Goal: Find contact information: Obtain details needed to contact an individual or organization

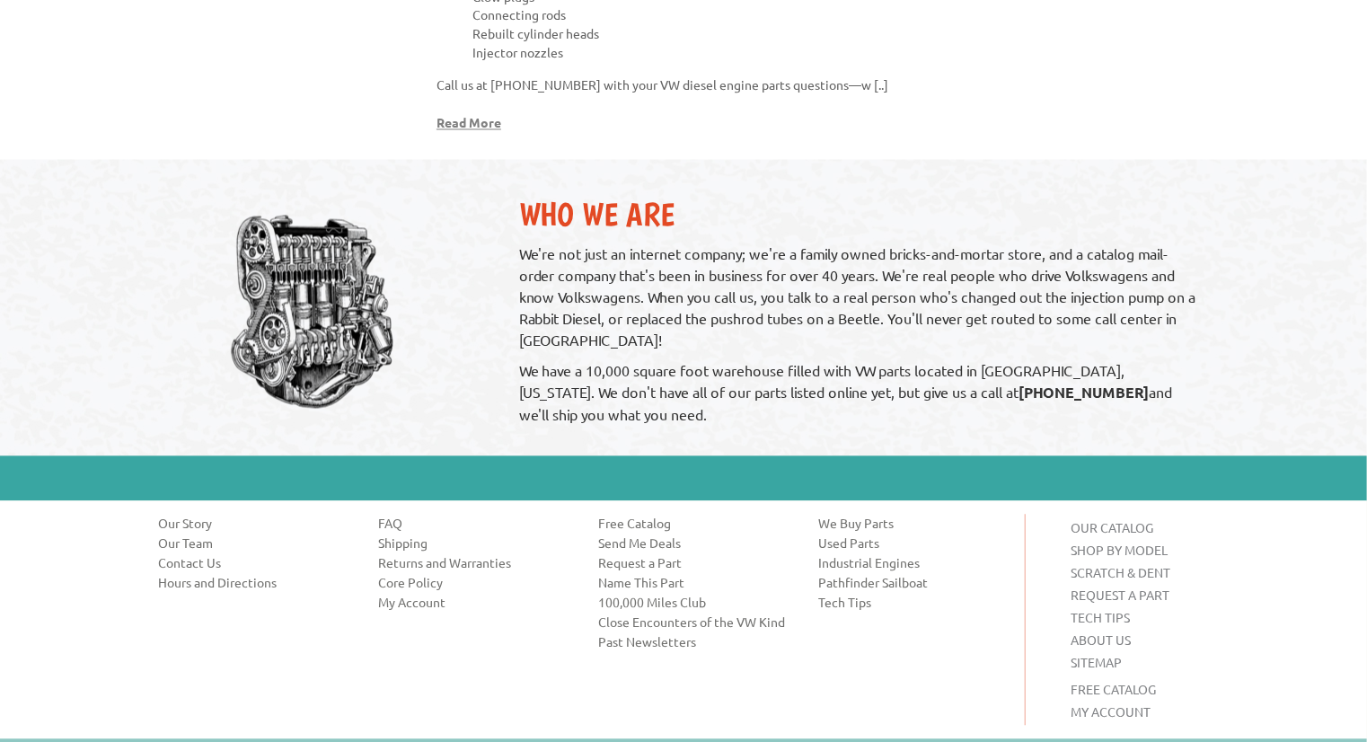
scroll to position [1821, 0]
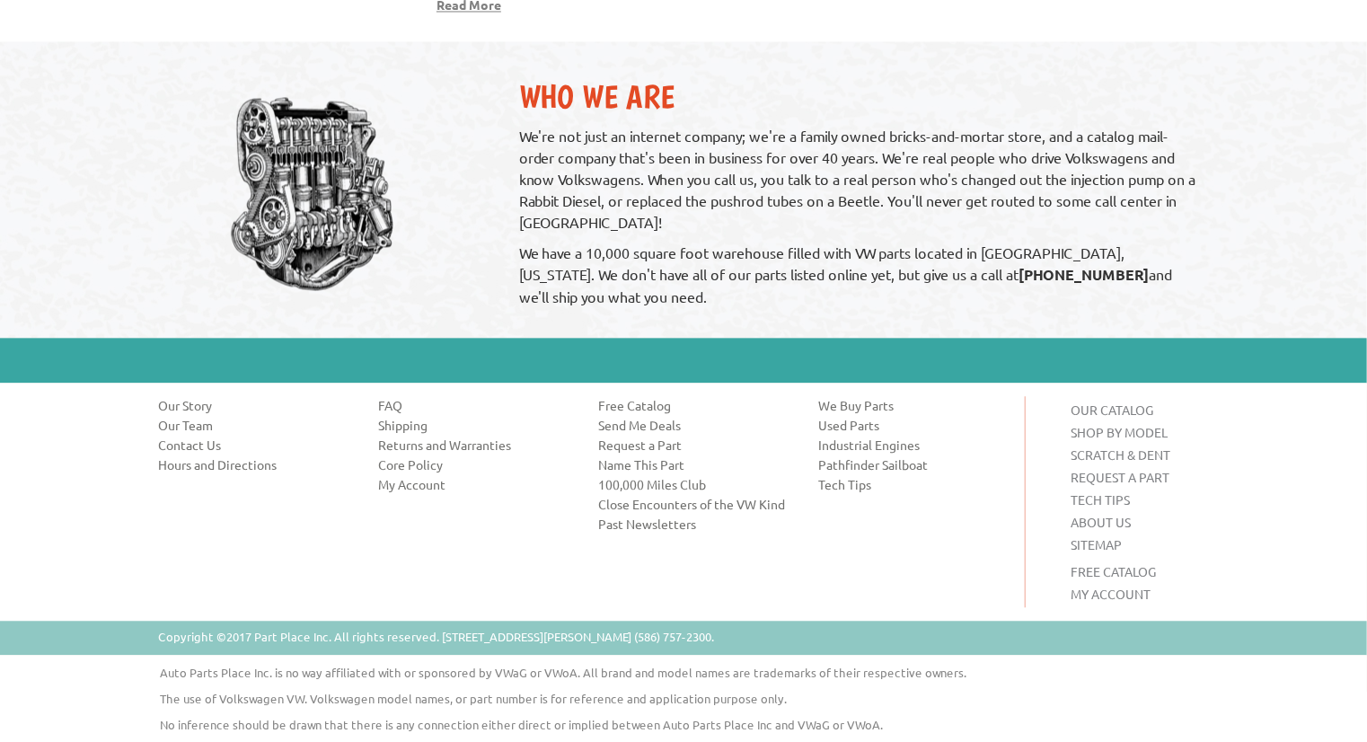
click at [206, 445] on link "Contact Us" at bounding box center [254, 445] width 193 height 18
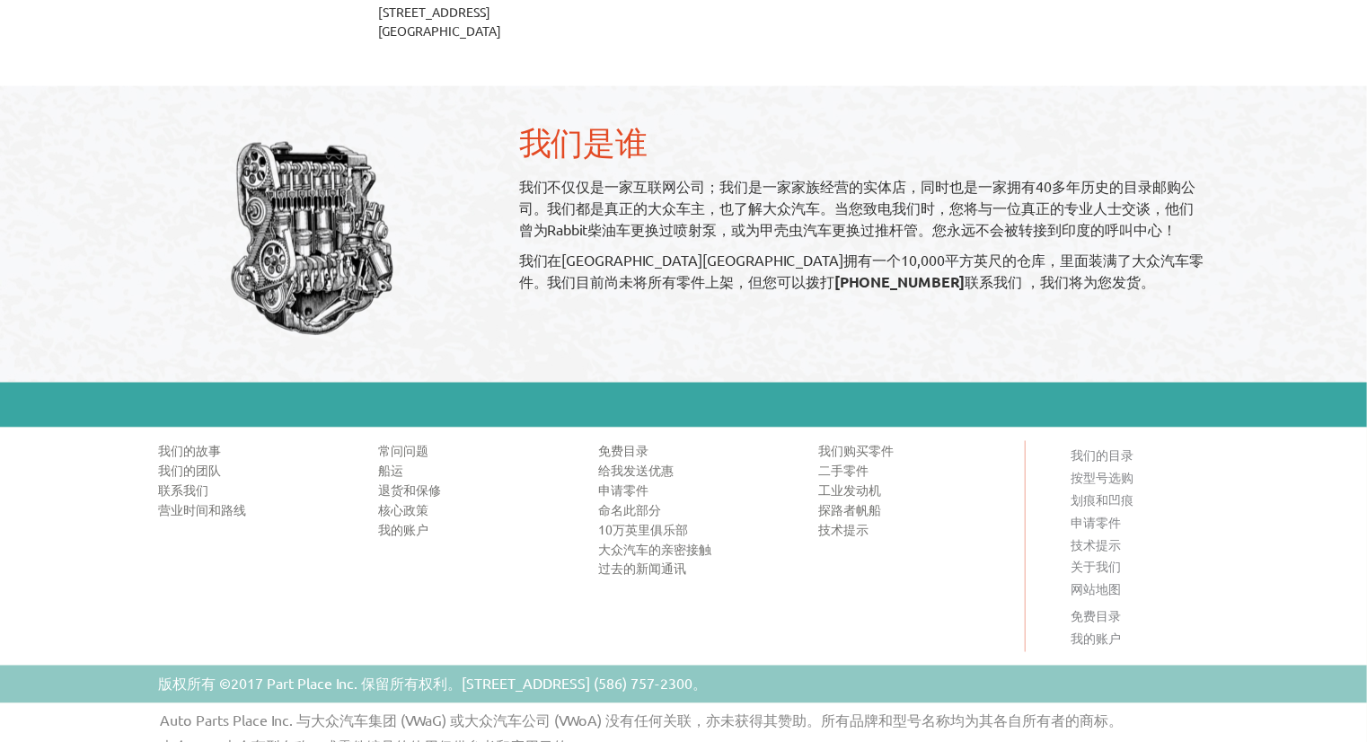
scroll to position [1167, 0]
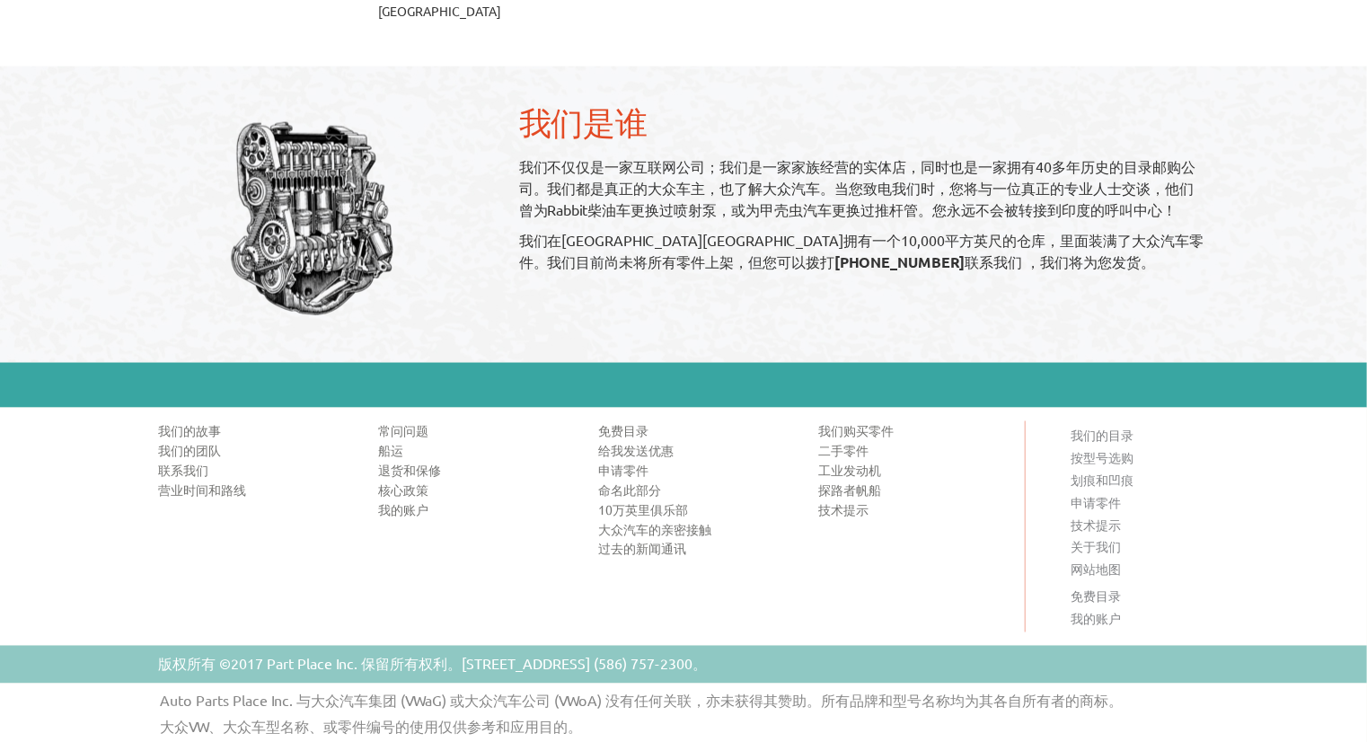
click at [192, 477] on font "联系我们" at bounding box center [183, 470] width 50 height 16
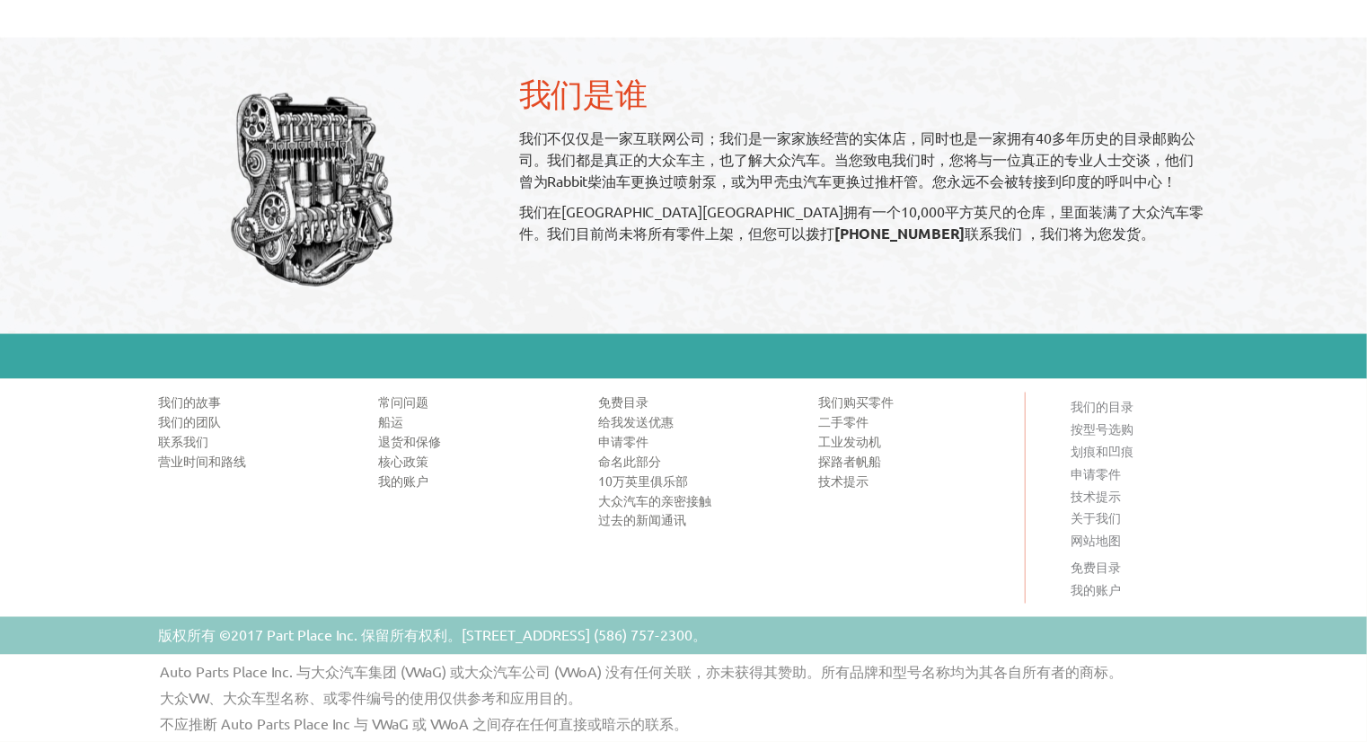
scroll to position [1212, 0]
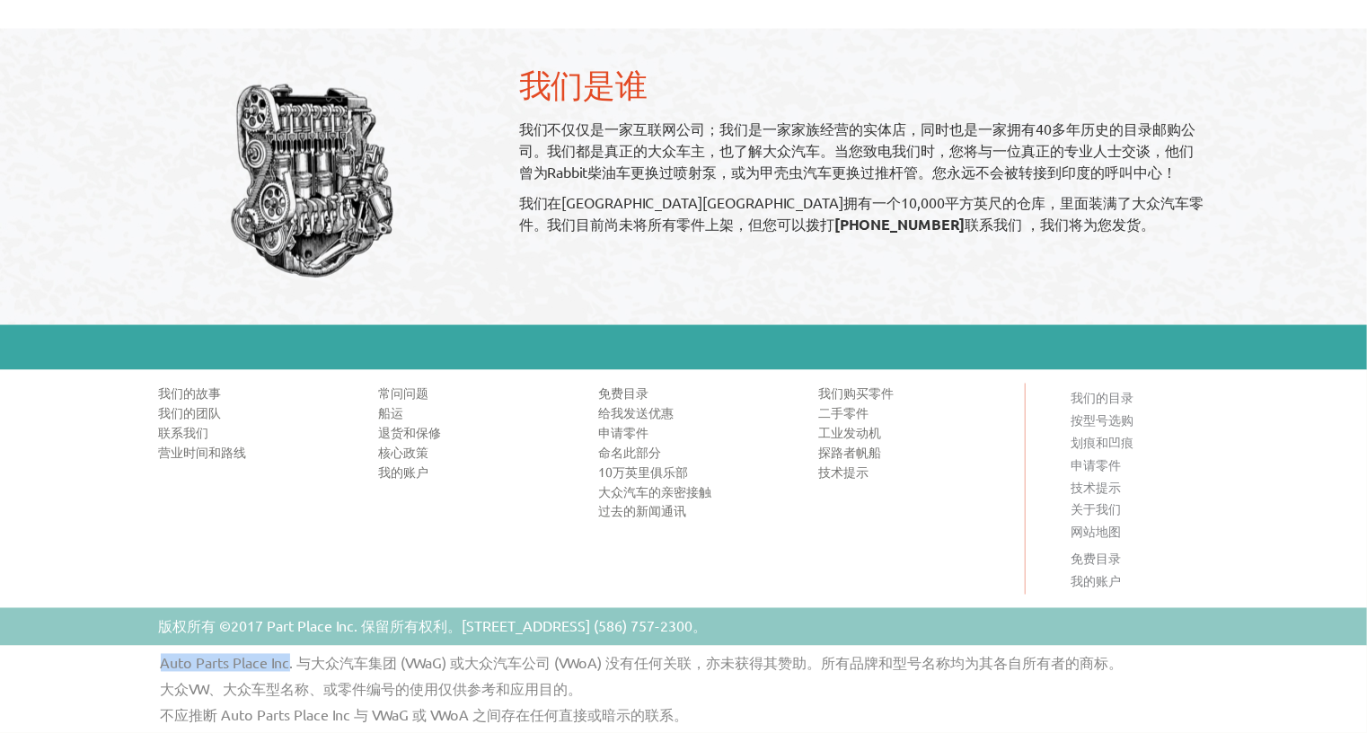
drag, startPoint x: 158, startPoint y: 660, endPoint x: 288, endPoint y: 669, distance: 130.5
click at [288, 669] on p "Auto Parts Place Inc. 与大众汽车集团 (VWaG) 或大众汽车公司 (VWoA) 没有任何关联，亦未获得其赞助。所有品牌和型号名称均为其…" at bounding box center [701, 663] width 1109 height 17
copy font "Auto Parts Place Inc"
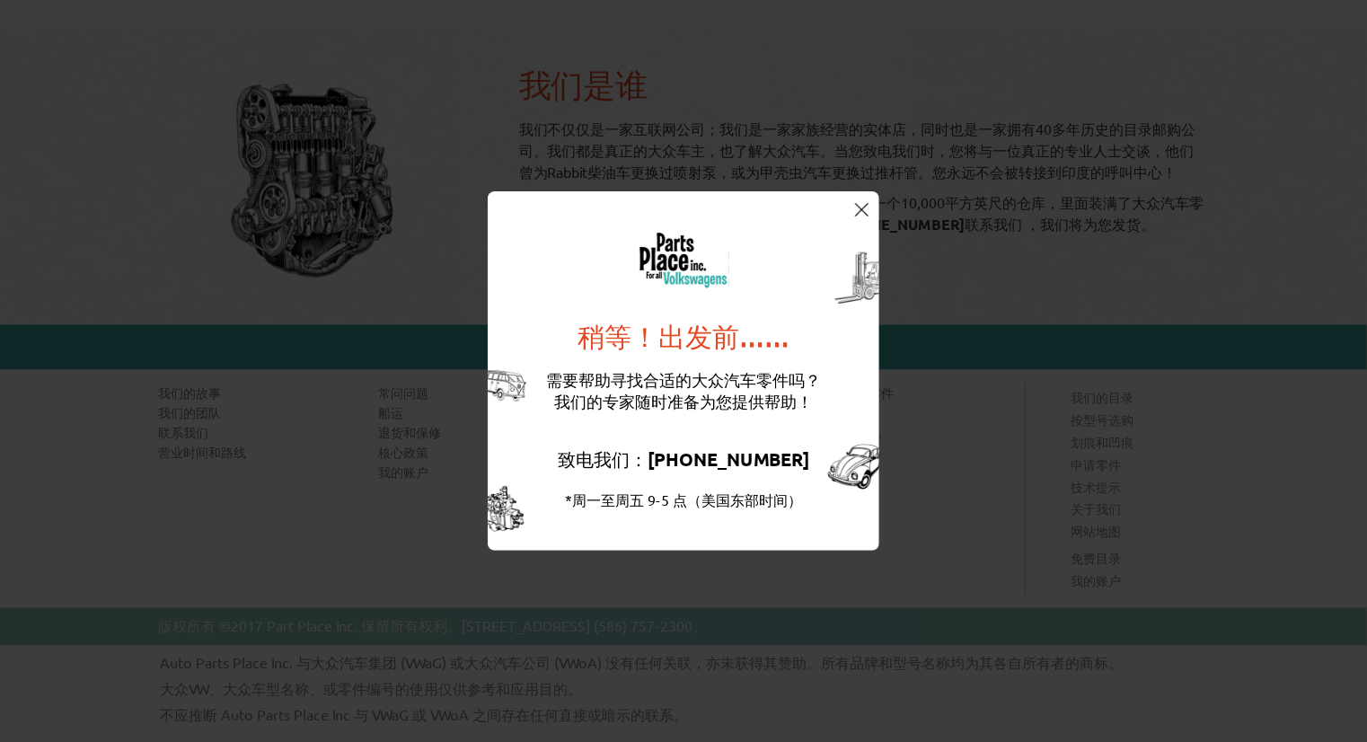
click at [909, 480] on div "稍等！出发前…… 需要帮助寻找合适的大众汽车零件吗？ 我们的专家随时准备为您提供帮助！ 致电我们： (586) 757-2300 *周一至周五 9-5 点（美…" at bounding box center [683, 371] width 1367 height 742
click at [855, 203] on img at bounding box center [861, 209] width 13 height 13
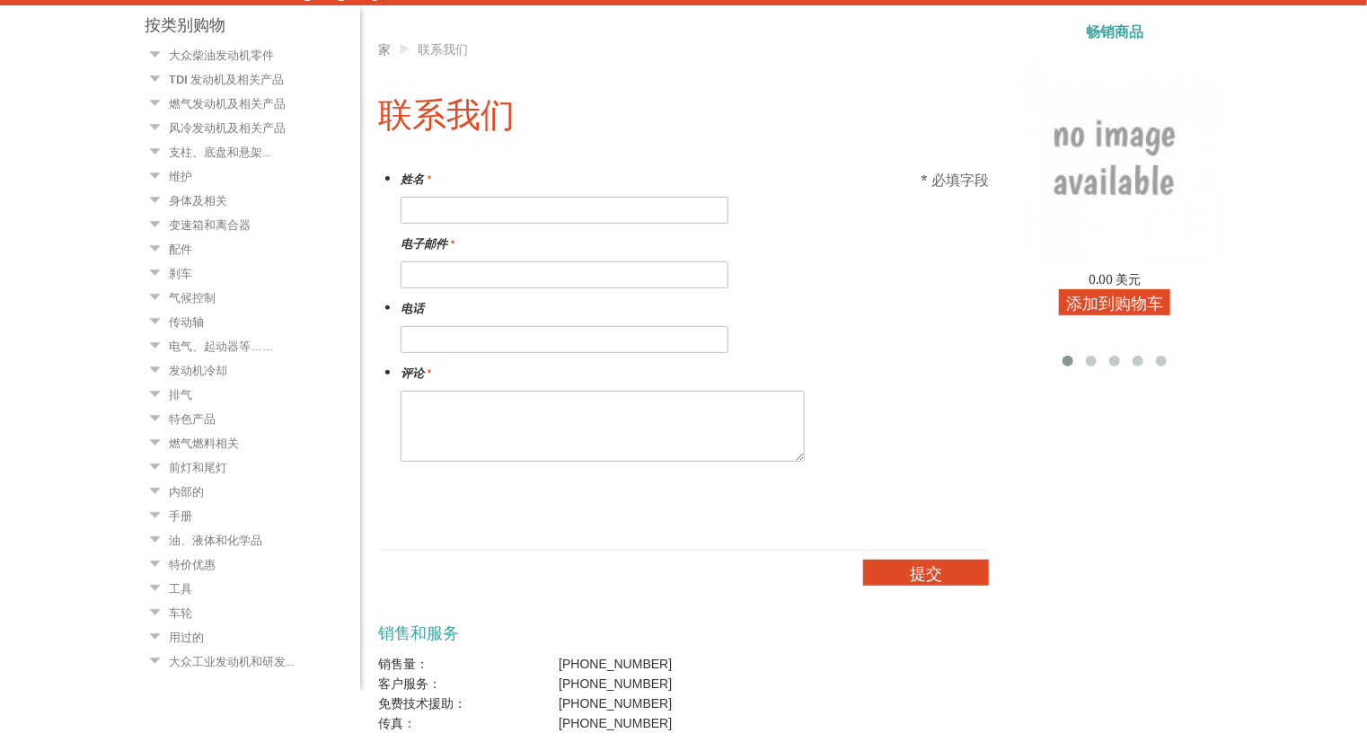
scroll to position [0, 0]
